Goal: Transaction & Acquisition: Purchase product/service

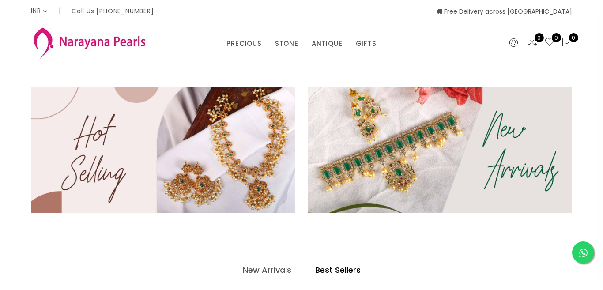
select select "INR"
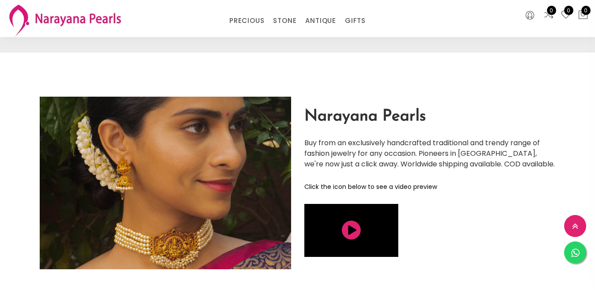
scroll to position [1550, 0]
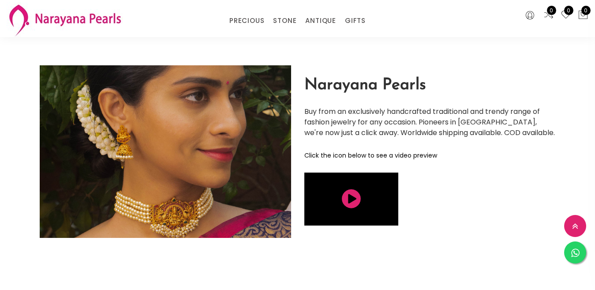
click at [354, 188] on icon at bounding box center [351, 199] width 19 height 22
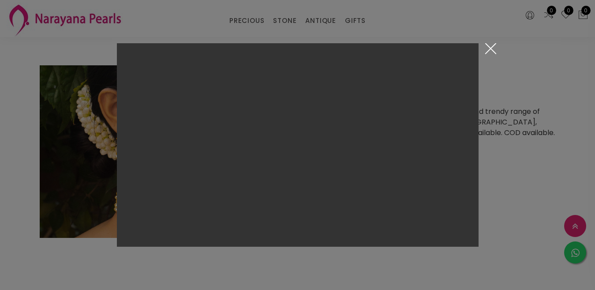
click at [491, 49] on button "Close the modal by clicking here" at bounding box center [490, 50] width 15 height 15
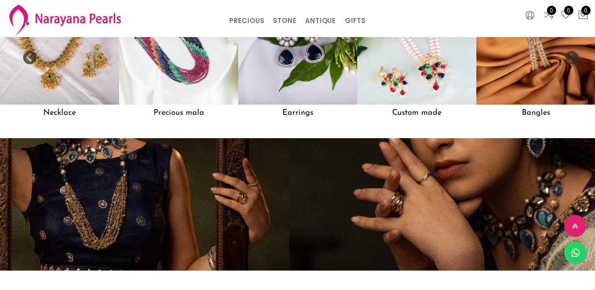
scroll to position [800, 0]
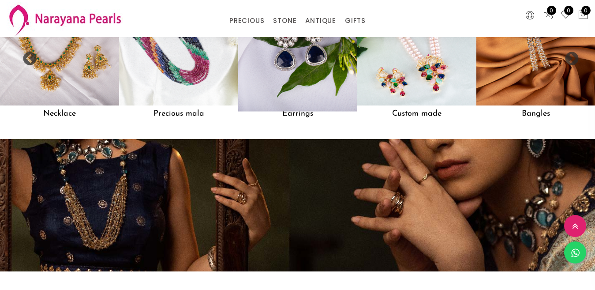
click at [329, 90] on img at bounding box center [297, 46] width 131 height 131
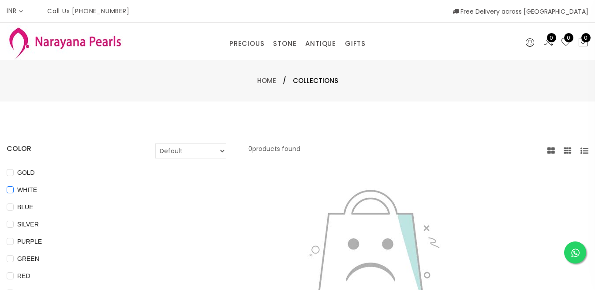
click at [39, 187] on span "WHITE" at bounding box center [27, 190] width 27 height 10
click at [14, 187] on input "WHITE" at bounding box center [10, 196] width 7 height 20
checkbox input "true"
click at [226, 152] on select "Default Price - High to Low Price - Low to High" at bounding box center [190, 150] width 71 height 15
select select "priceHighToLow"
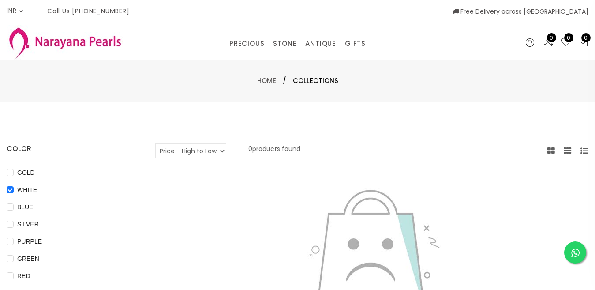
click at [167, 143] on select "Default Price - High to Low Price - Low to High" at bounding box center [190, 150] width 71 height 15
